Goal: Information Seeking & Learning: Learn about a topic

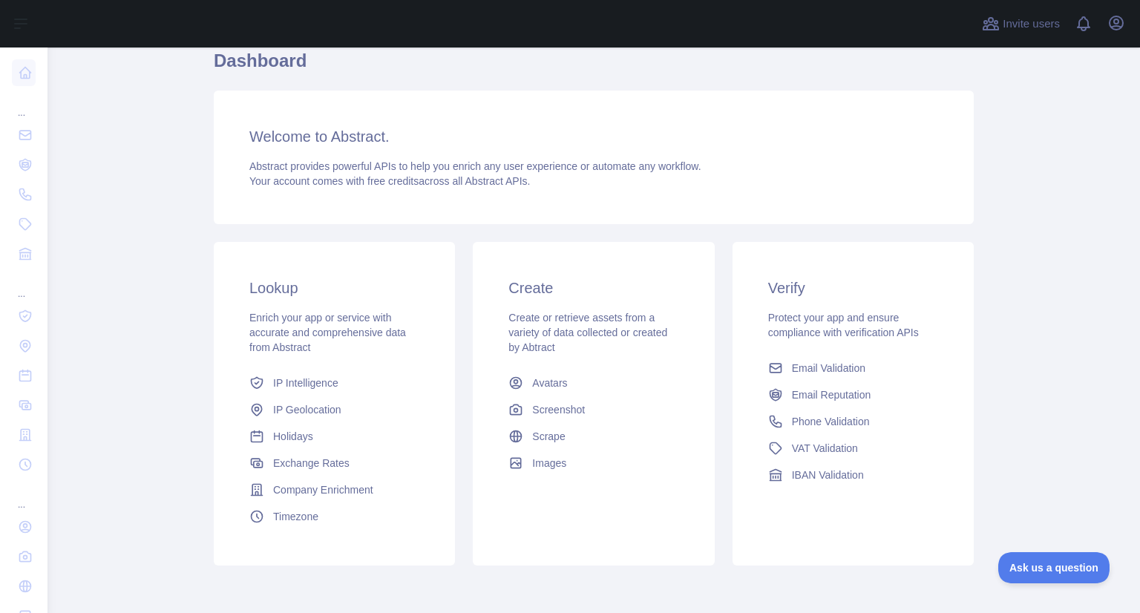
scroll to position [134, 0]
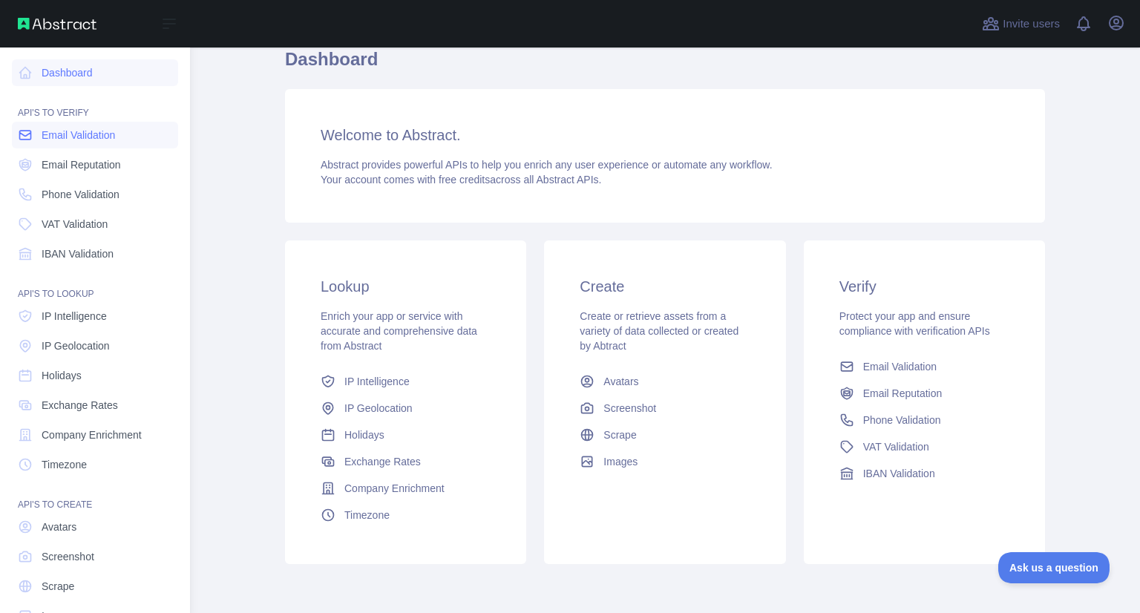
click at [69, 141] on span "Email Validation" at bounding box center [78, 135] width 73 height 15
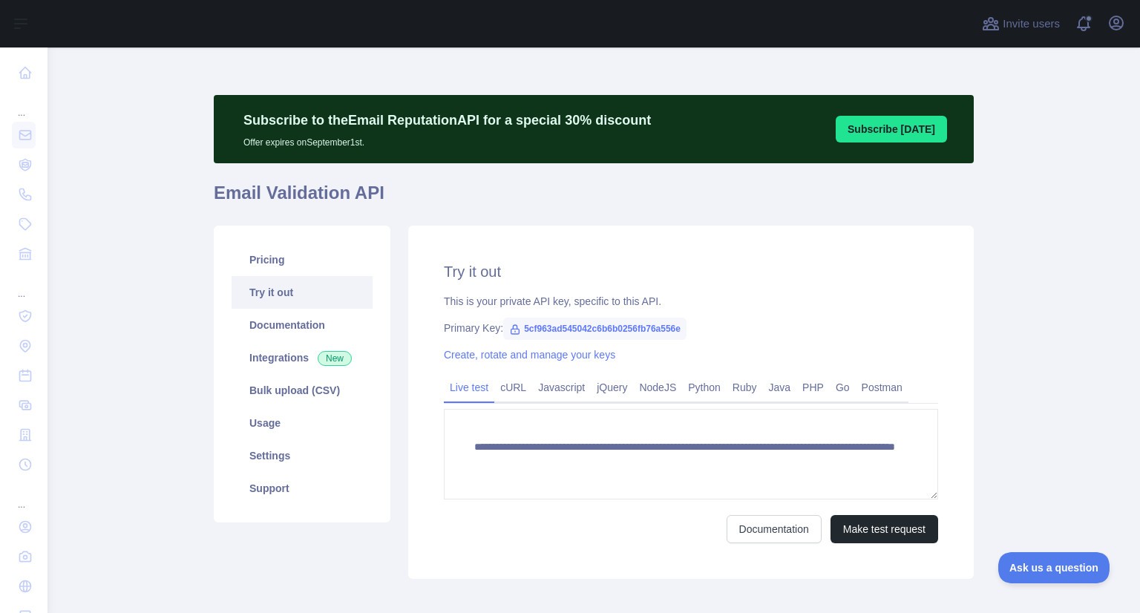
scroll to position [75, 0]
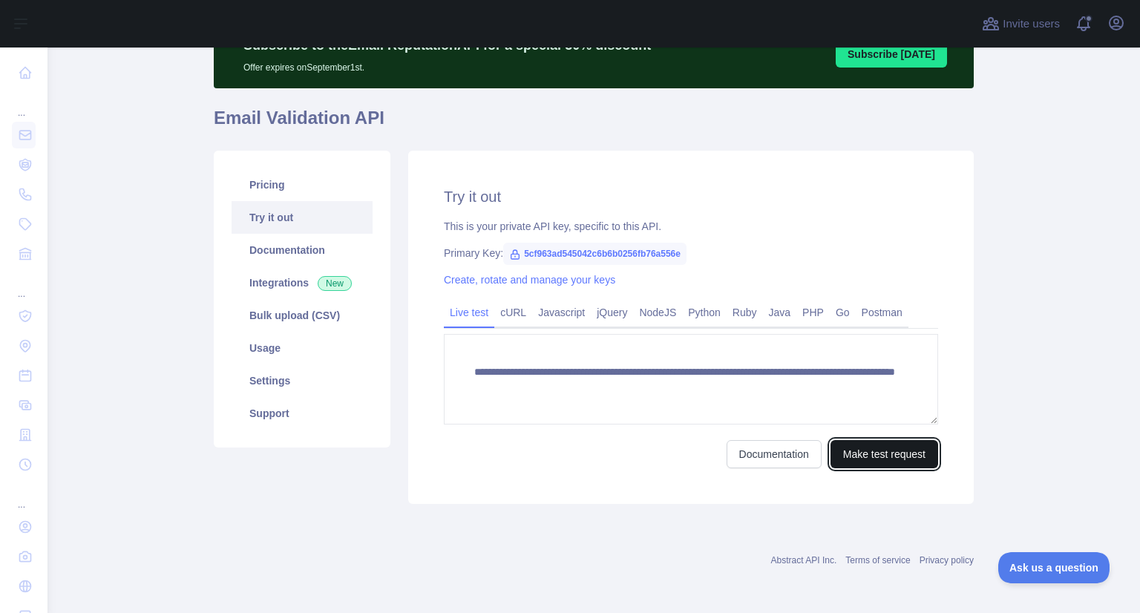
click at [888, 458] on button "Make test request" at bounding box center [884, 454] width 108 height 28
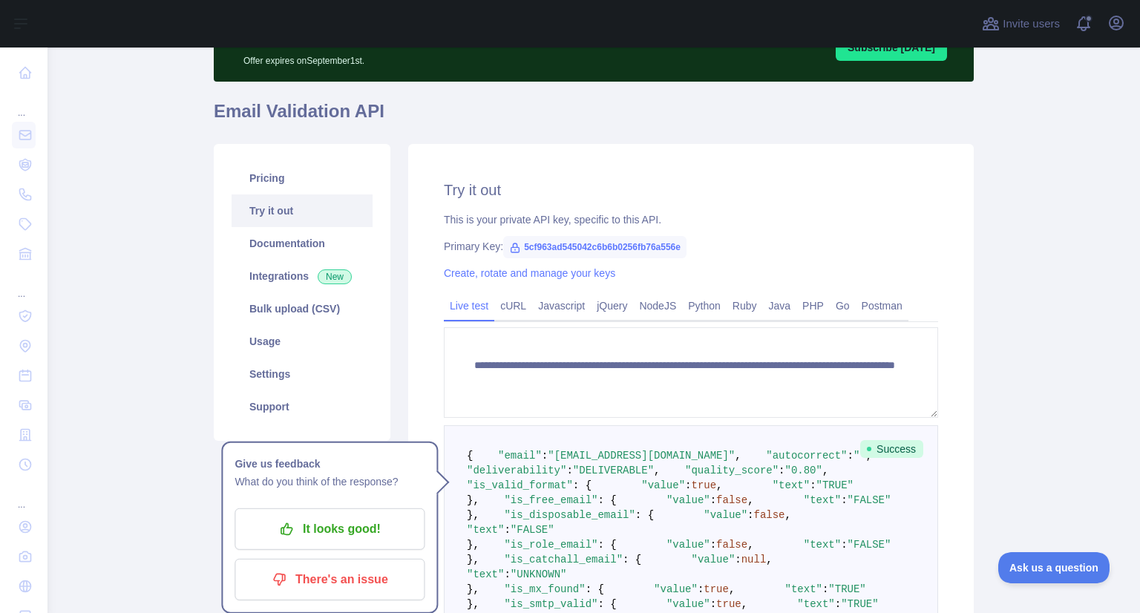
scroll to position [80, 0]
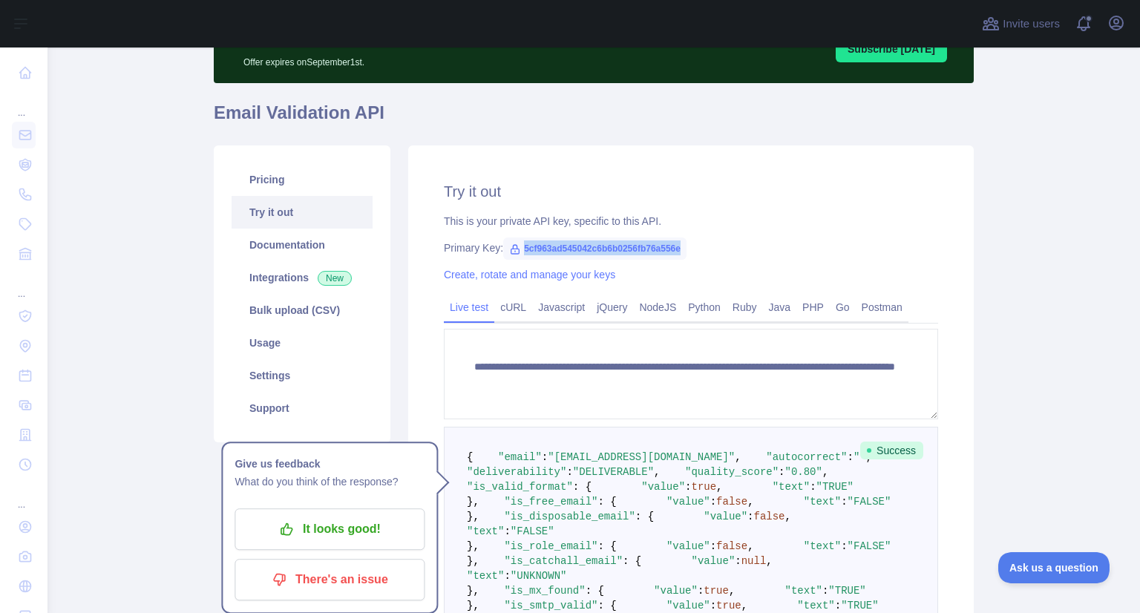
drag, startPoint x: 514, startPoint y: 249, endPoint x: 678, endPoint y: 251, distance: 164.0
click at [678, 251] on span "5cf963ad545042c6b6b0256fb76a556e" at bounding box center [594, 248] width 183 height 22
copy span "5cf963ad545042c6b6b0256fb76a556e"
click at [678, 251] on span "5cf963ad545042c6b6b0256fb76a556e" at bounding box center [594, 248] width 183 height 22
click at [738, 484] on pre "{ "email" : "soyel@bizionictech.com" , "autocorrect" : "" , "deliverability" : …" at bounding box center [691, 539] width 494 height 224
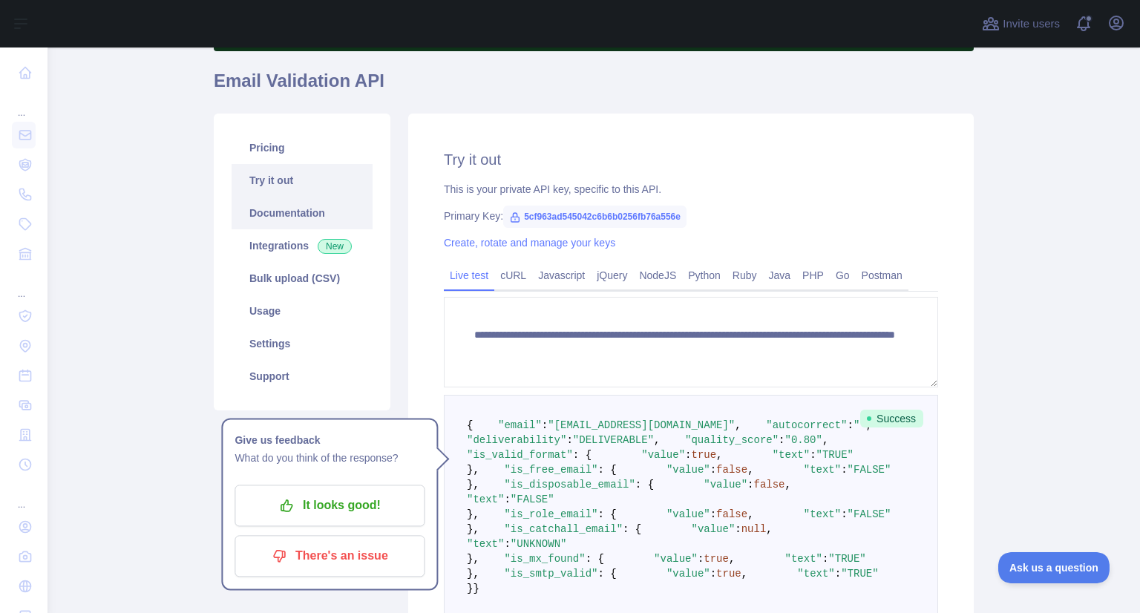
scroll to position [125, 0]
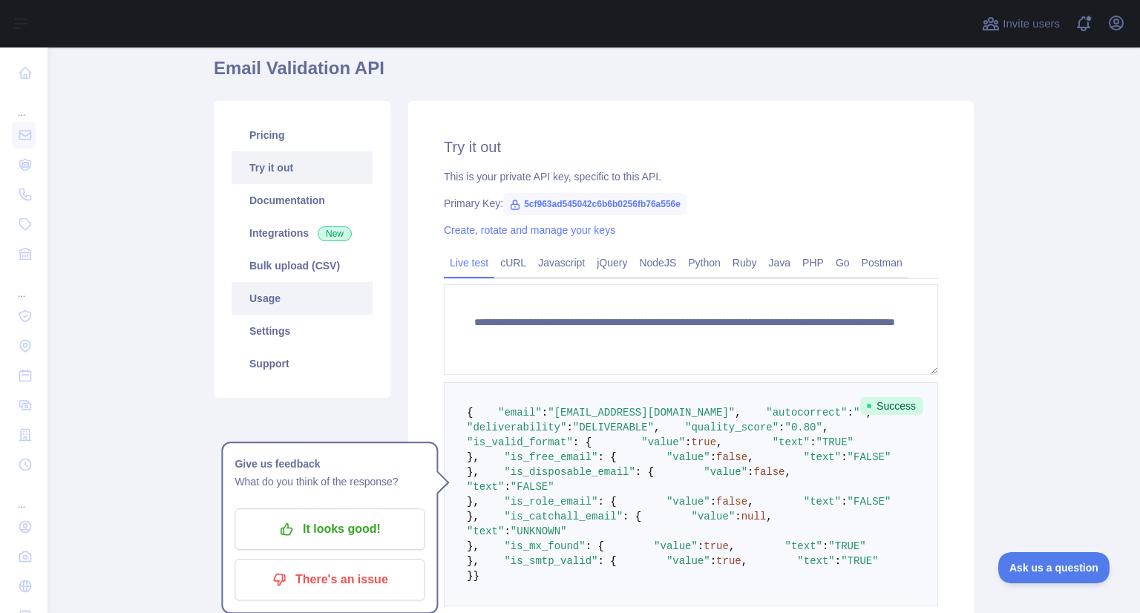
click at [282, 303] on link "Usage" at bounding box center [302, 298] width 141 height 33
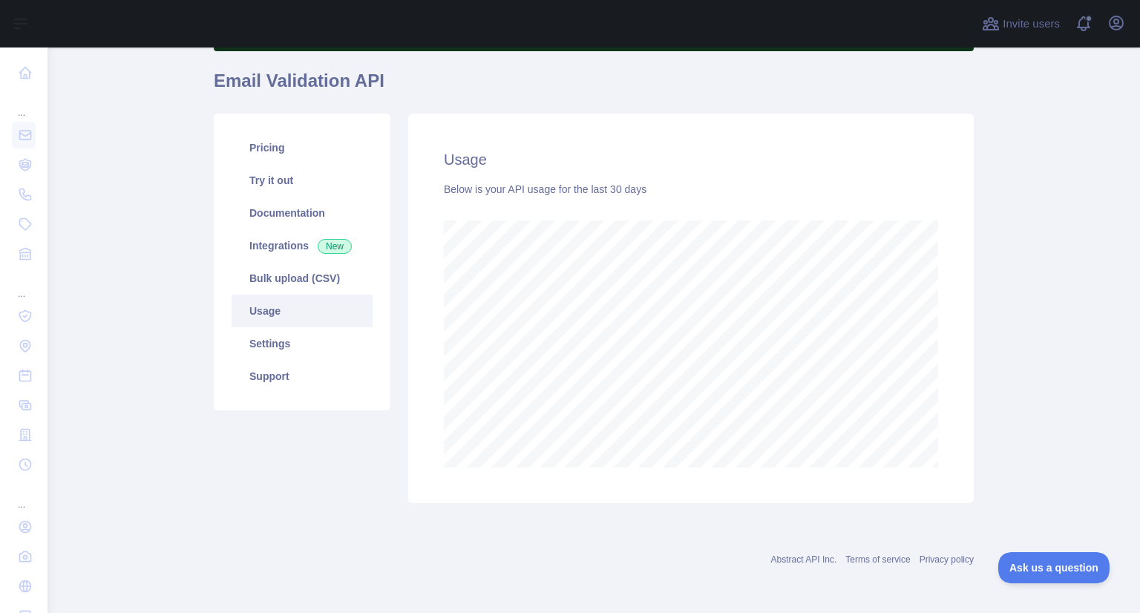
scroll to position [565, 1080]
click at [278, 155] on link "Pricing" at bounding box center [302, 147] width 141 height 33
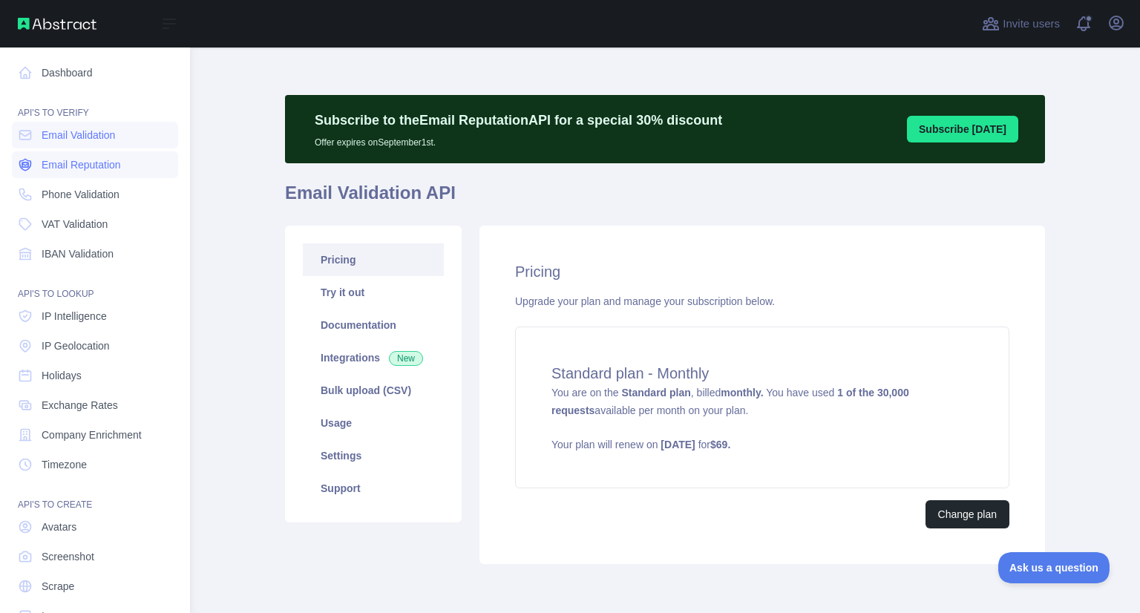
click at [65, 165] on span "Email Reputation" at bounding box center [81, 164] width 79 height 15
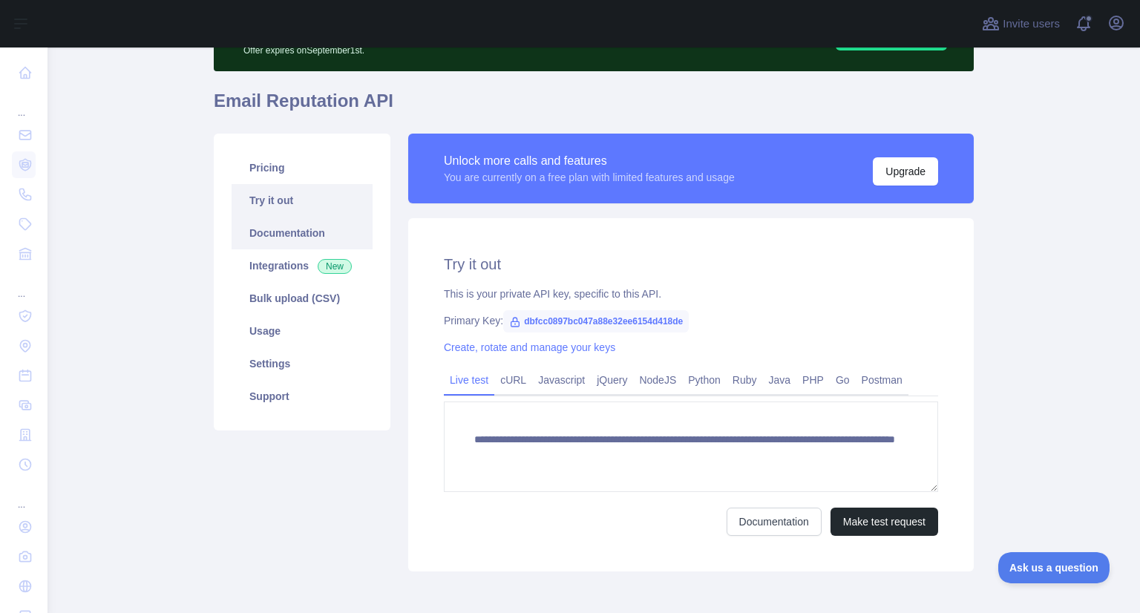
scroll to position [121, 0]
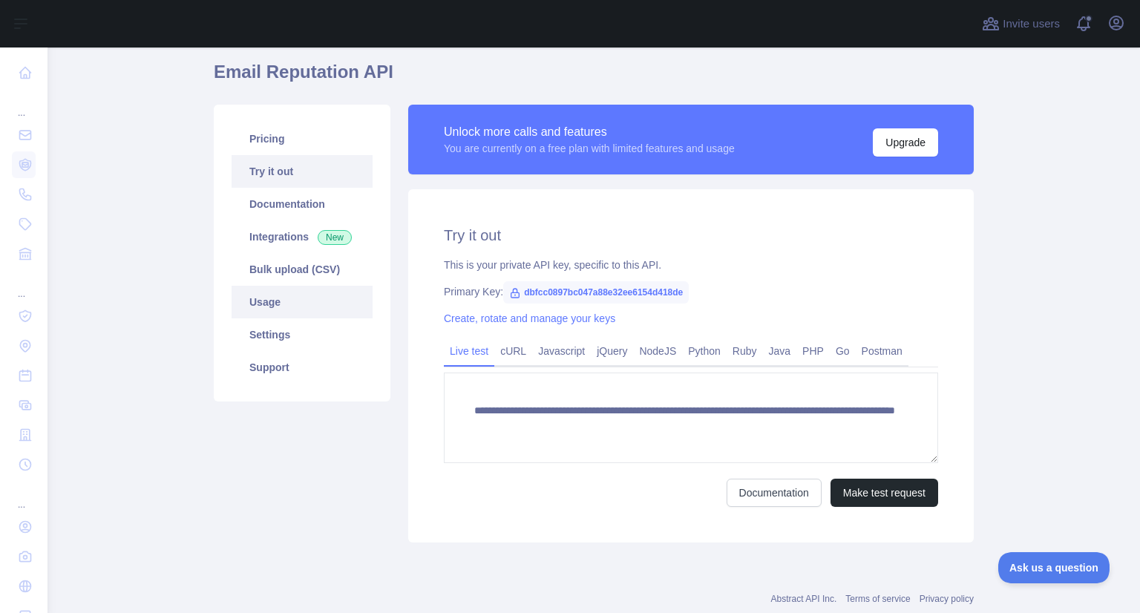
click at [282, 308] on link "Usage" at bounding box center [302, 302] width 141 height 33
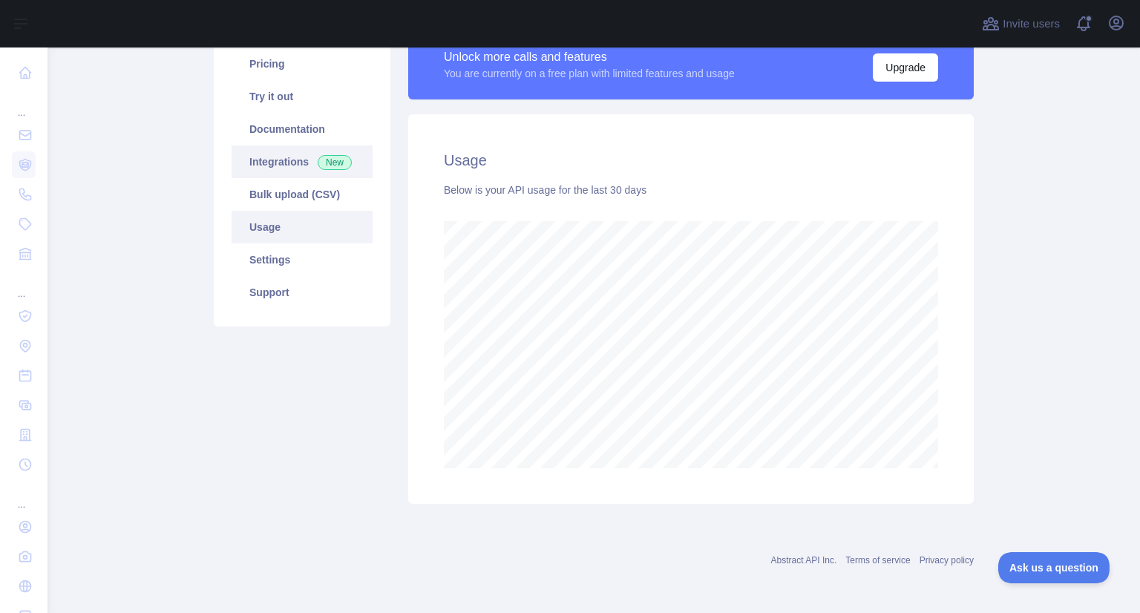
scroll to position [27, 0]
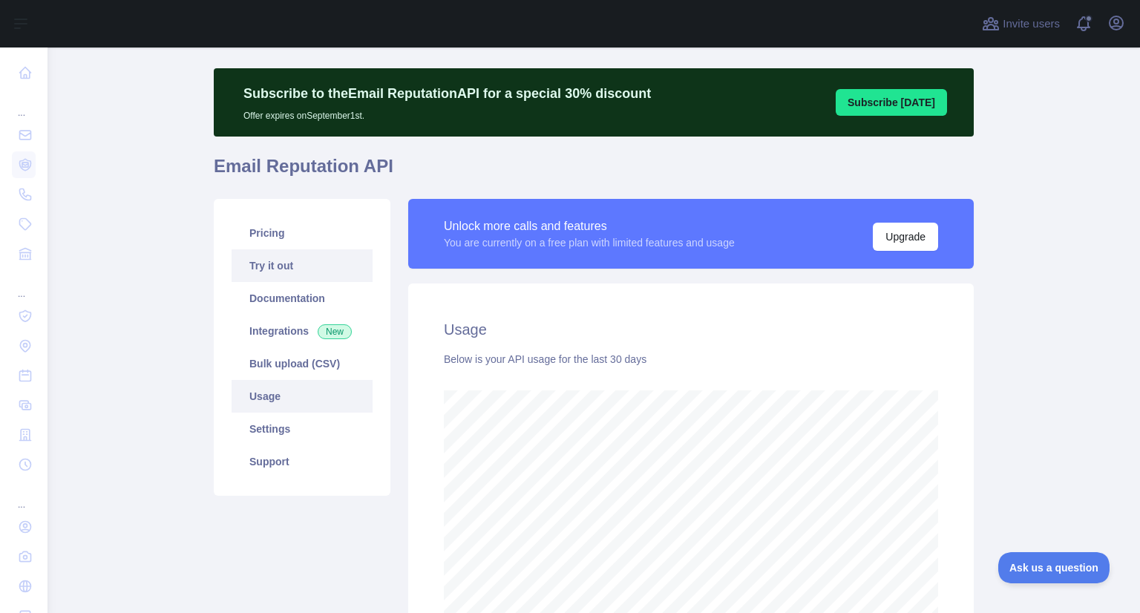
click at [288, 278] on link "Try it out" at bounding box center [302, 265] width 141 height 33
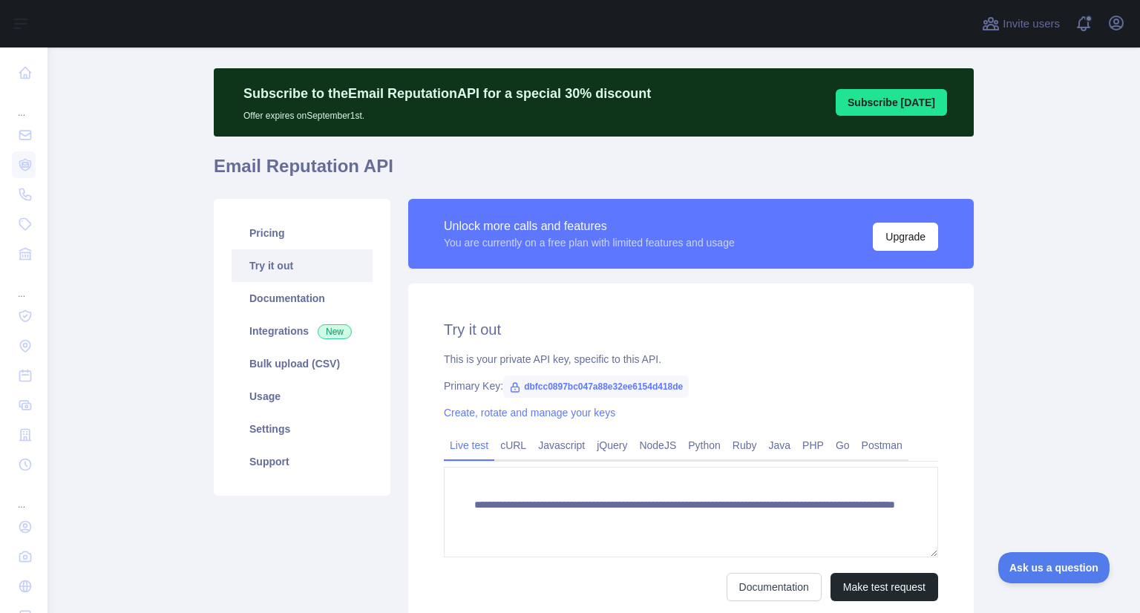
scroll to position [160, 0]
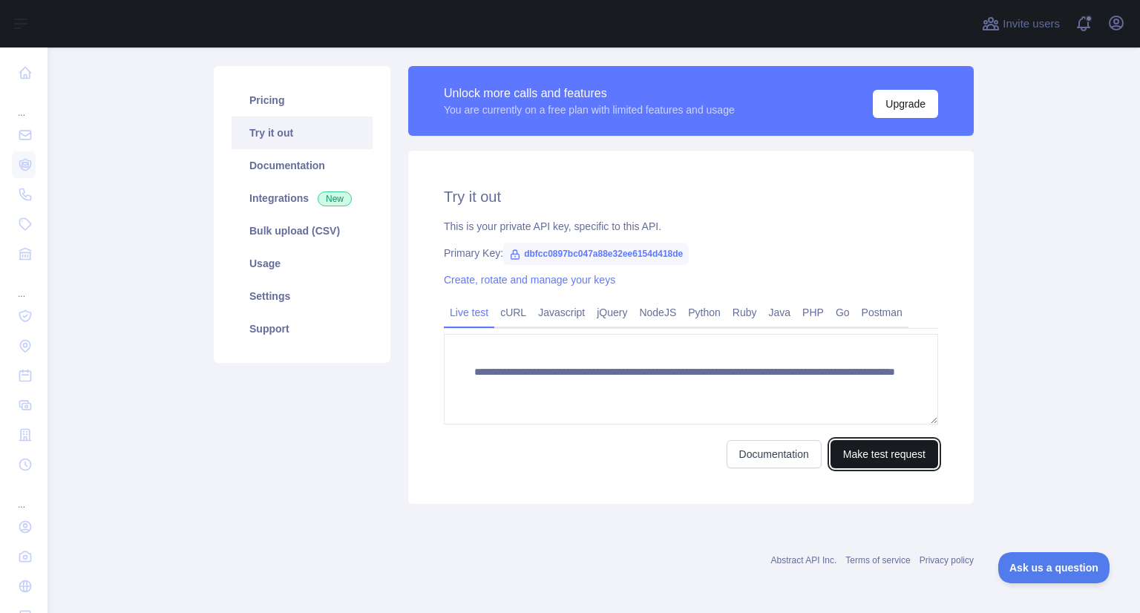
click at [863, 449] on button "Make test request" at bounding box center [884, 454] width 108 height 28
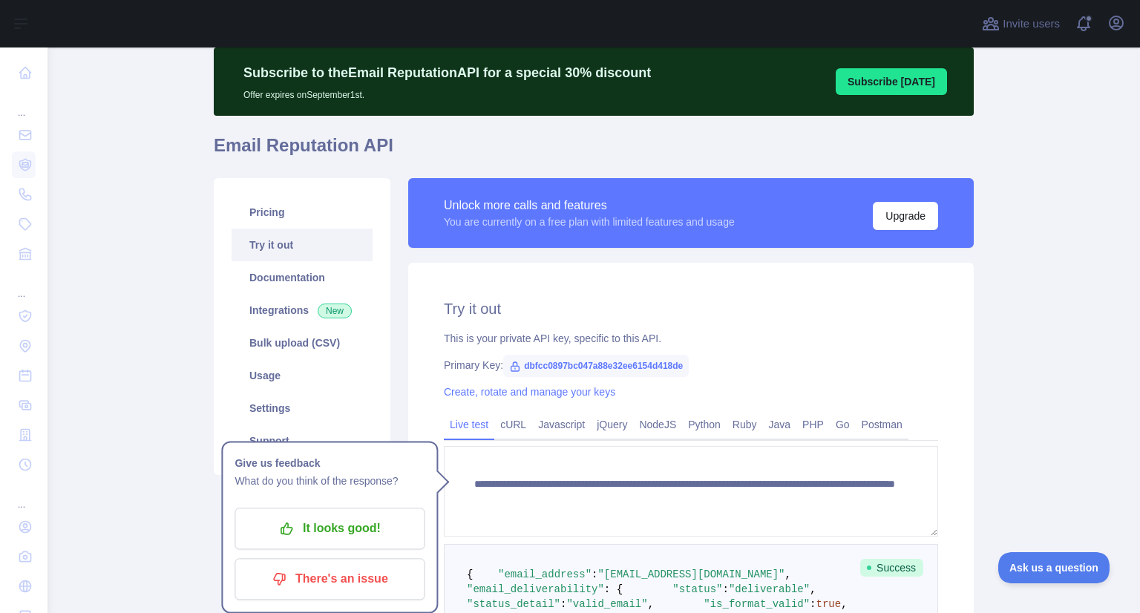
scroll to position [45, 0]
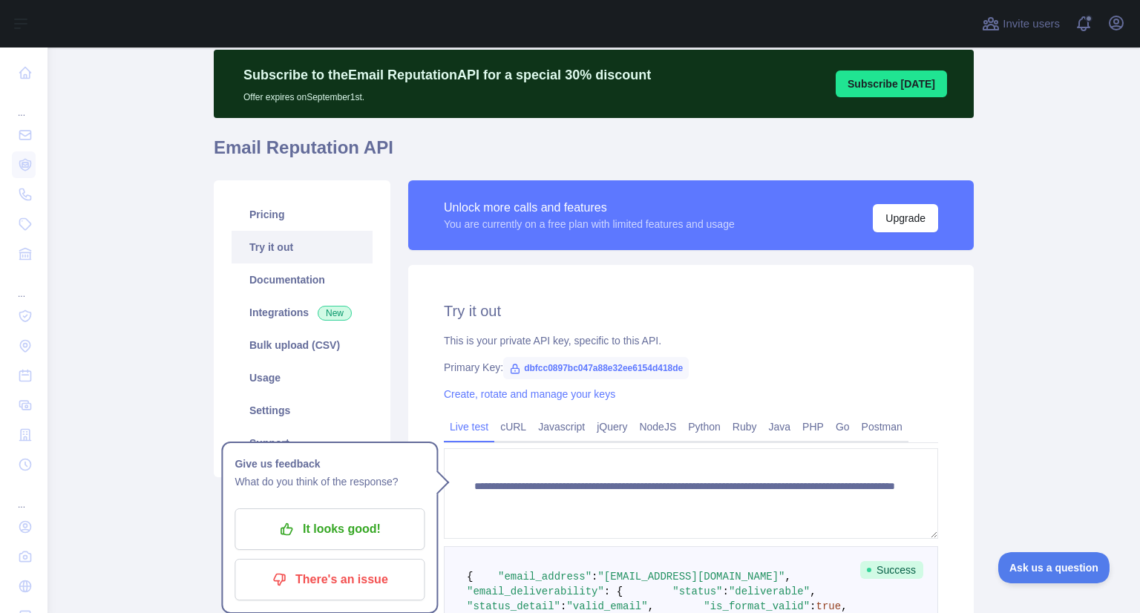
click at [742, 366] on div "Primary Key: dbfcc0897bc047a88e32ee6154d418de" at bounding box center [691, 367] width 494 height 15
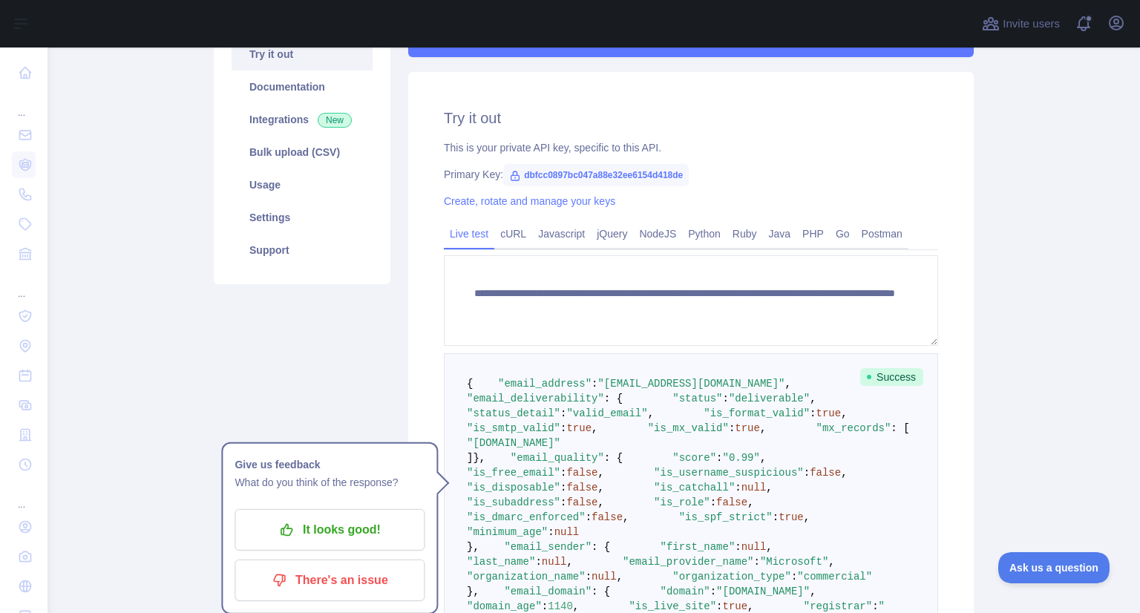
scroll to position [239, 0]
drag, startPoint x: 515, startPoint y: 177, endPoint x: 676, endPoint y: 177, distance: 161.0
click at [676, 177] on span "dbfcc0897bc047a88e32ee6154d418de" at bounding box center [596, 174] width 186 height 22
copy span "dbfcc0897bc047a88e32ee6154d418de"
click at [726, 146] on div "This is your private API key, specific to this API." at bounding box center [691, 147] width 494 height 15
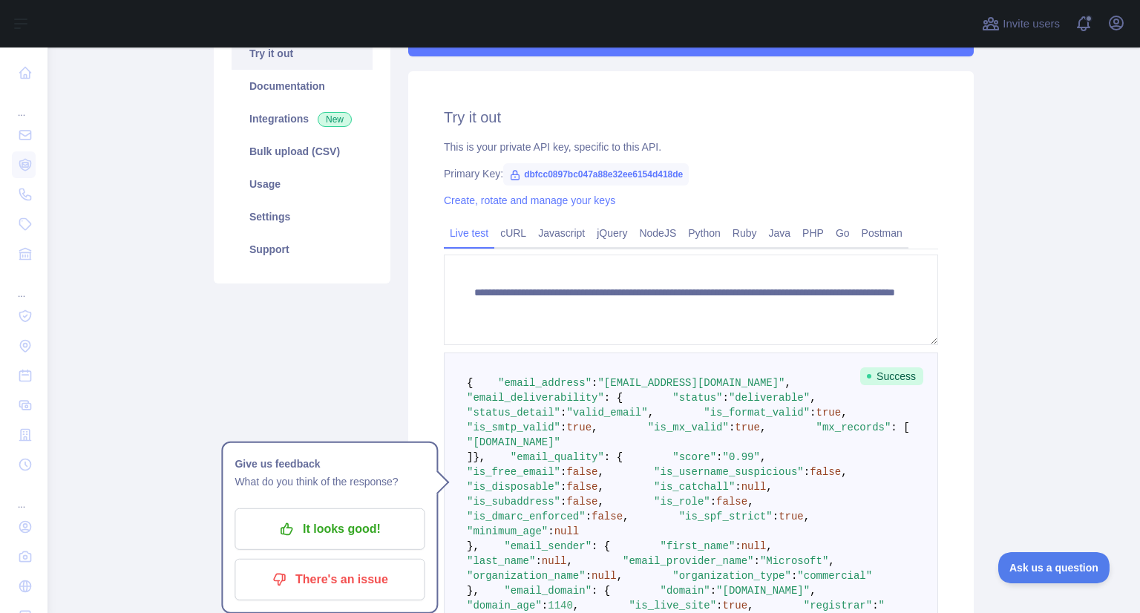
scroll to position [0, 0]
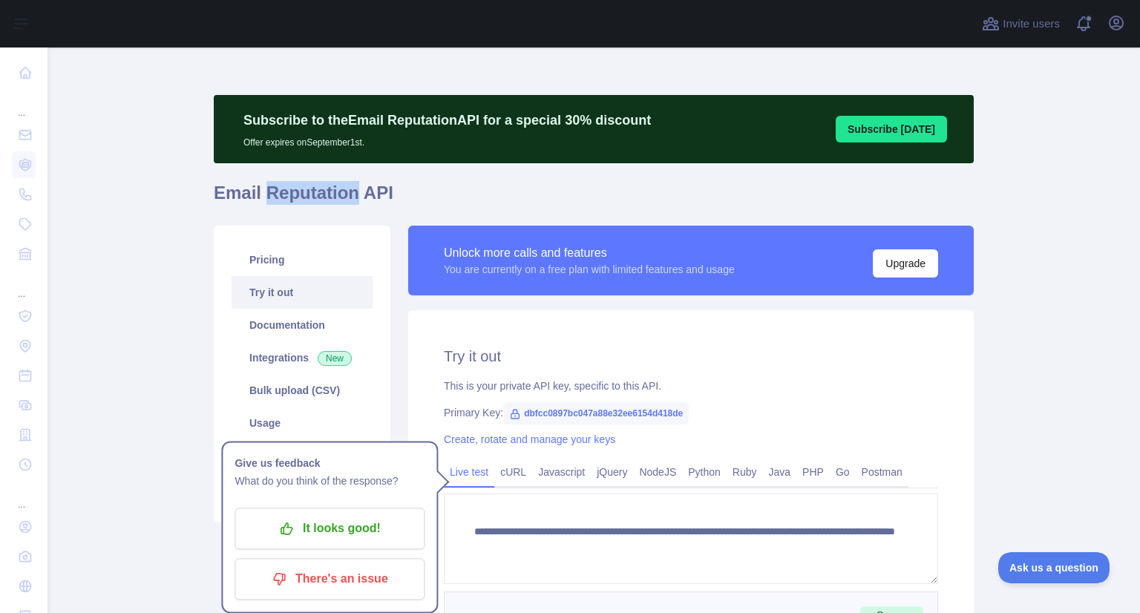
drag, startPoint x: 255, startPoint y: 197, endPoint x: 347, endPoint y: 203, distance: 91.5
click at [347, 203] on h1 "Email Reputation API" at bounding box center [594, 199] width 760 height 36
copy h1 "Reputation"
click at [573, 309] on div "Unlock more calls and features You are currently on a free plan with limited fe…" at bounding box center [690, 268] width 565 height 85
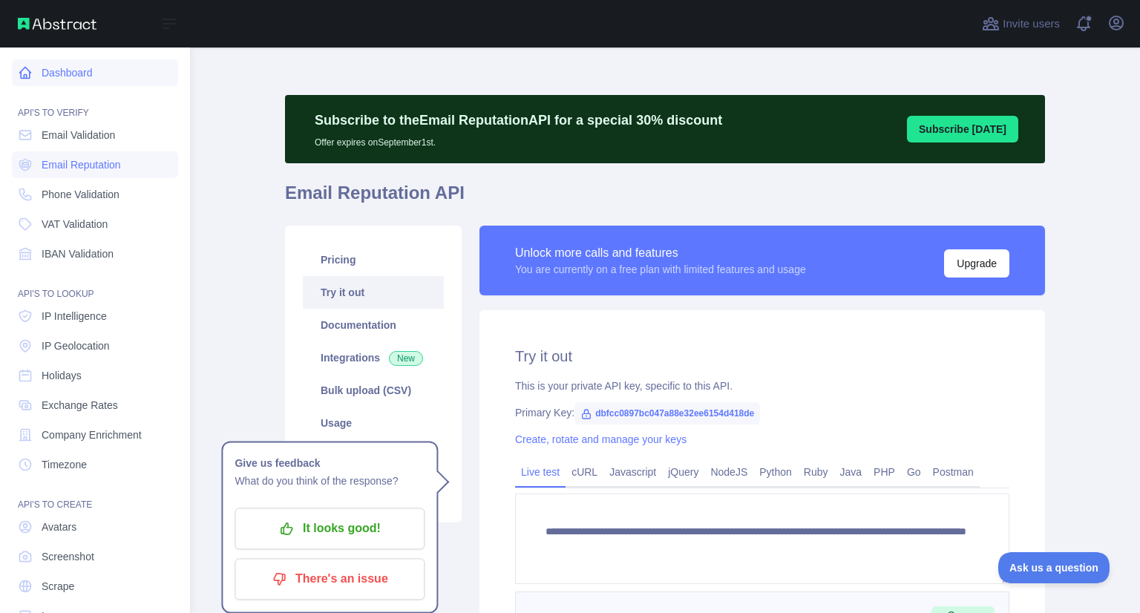
click at [86, 76] on link "Dashboard" at bounding box center [95, 72] width 166 height 27
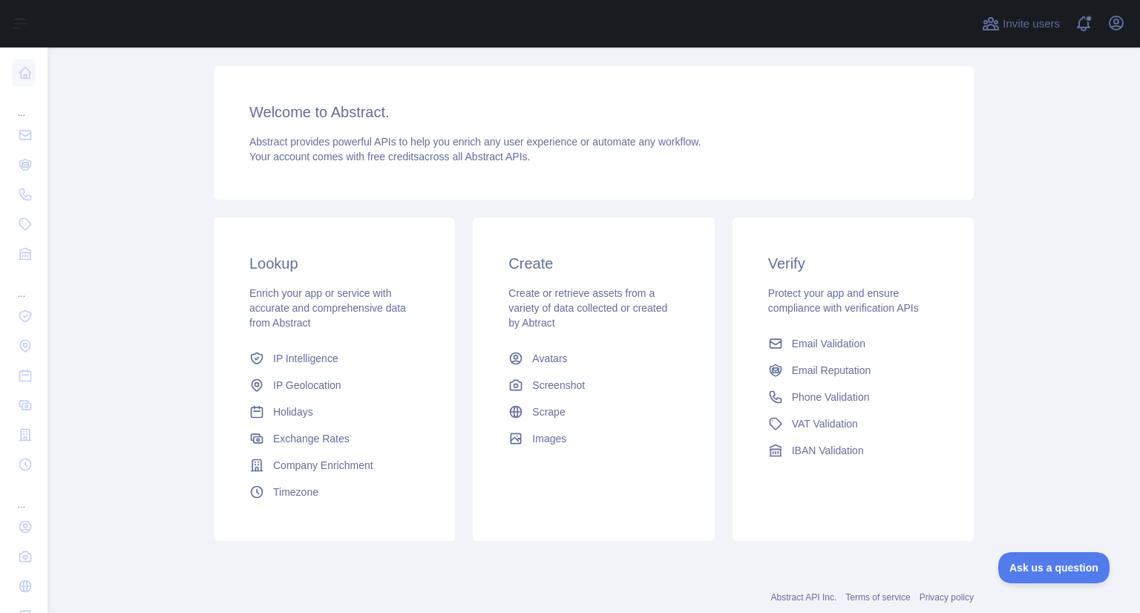
scroll to position [194, 0]
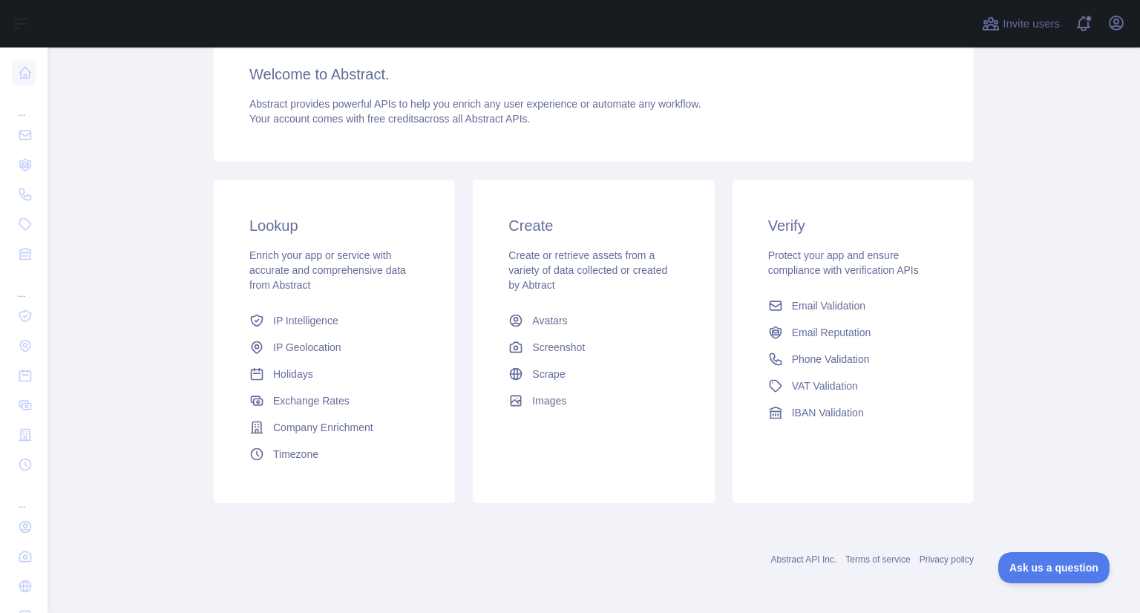
click at [985, 307] on main "Subscribe to the Email Reputation API for a special 30 % discount Offer expires…" at bounding box center [593, 329] width 1092 height 565
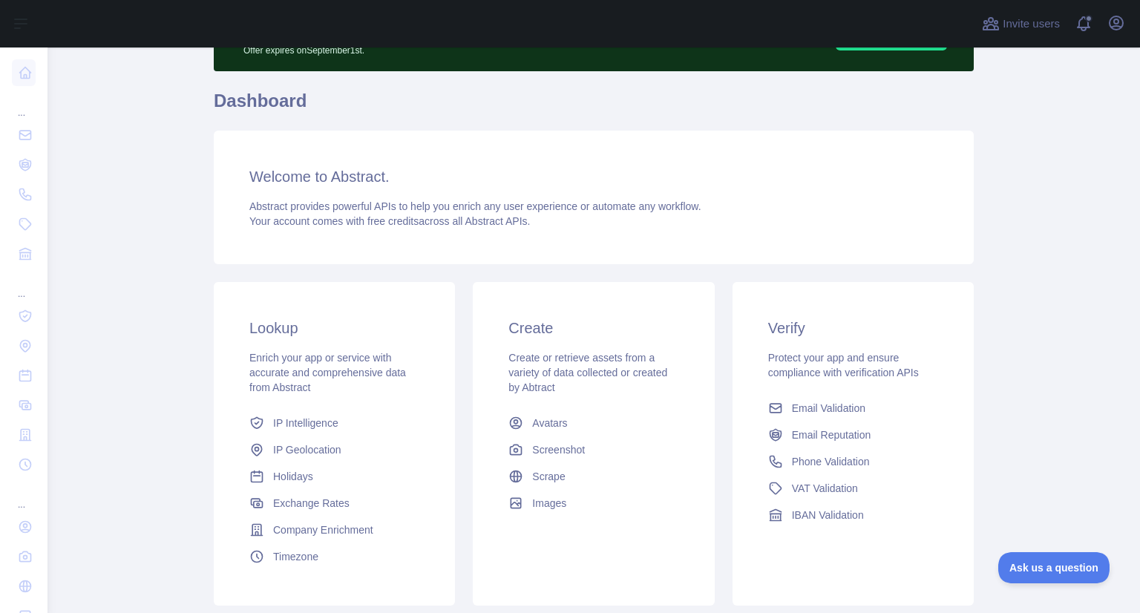
scroll to position [94, 0]
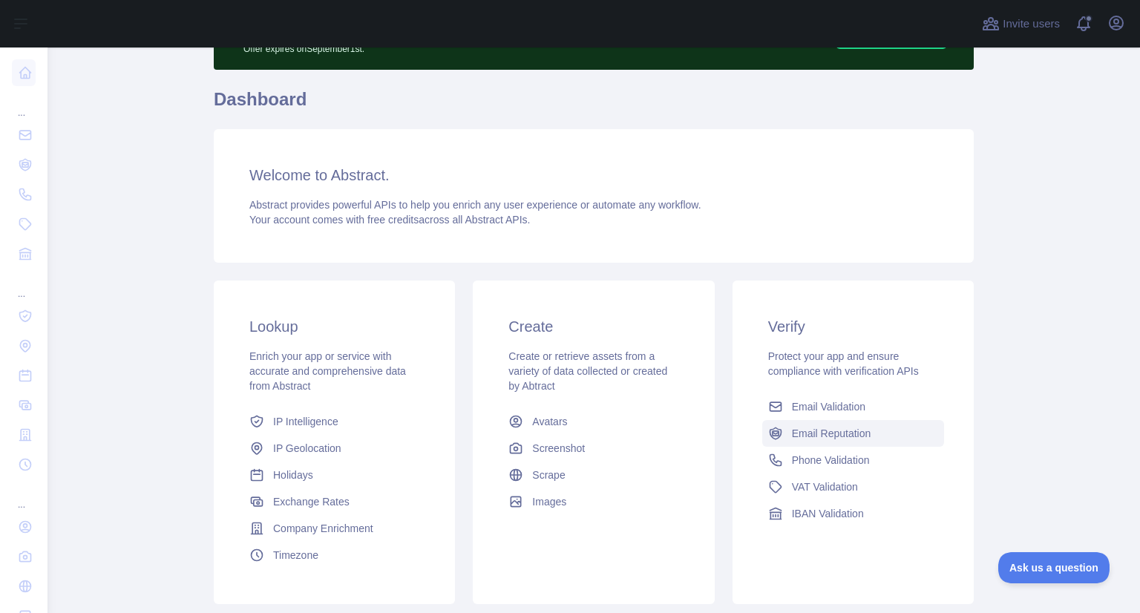
click at [826, 433] on span "Email Reputation" at bounding box center [831, 433] width 79 height 15
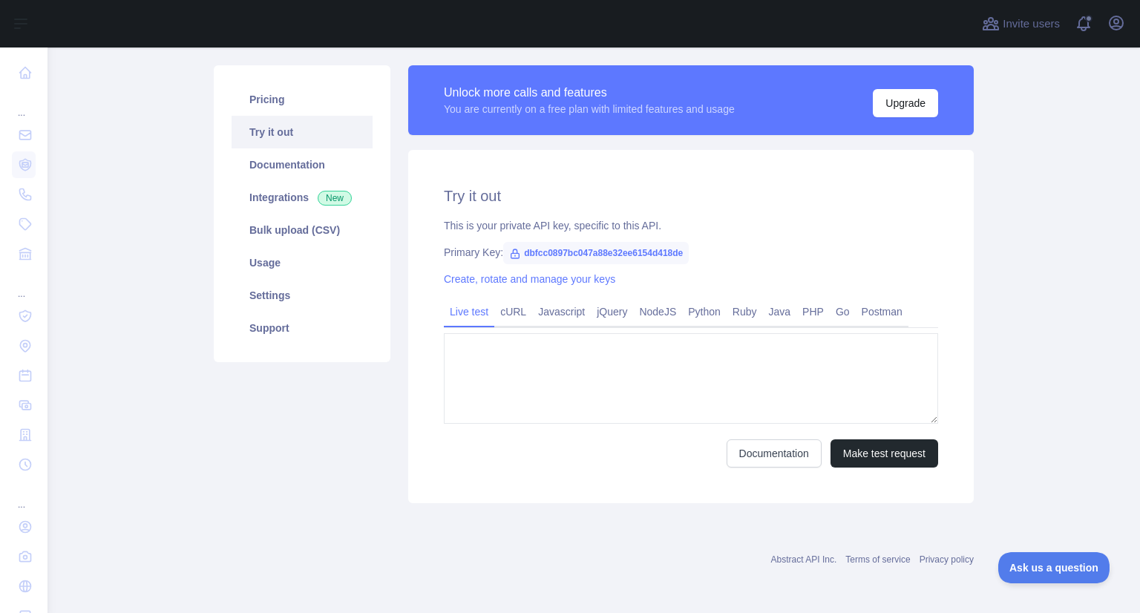
type textarea "**********"
